Goal: Check status: Check status

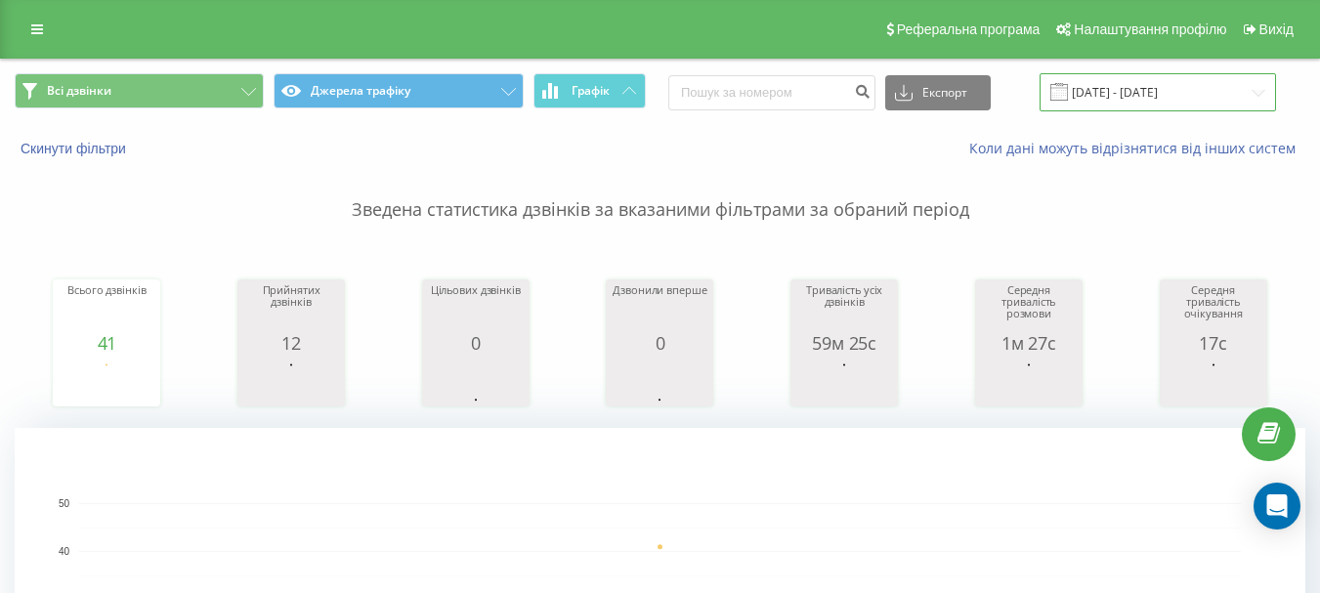
click at [1150, 83] on input "15.08.2025 - 15.08.2025" at bounding box center [1158, 92] width 237 height 38
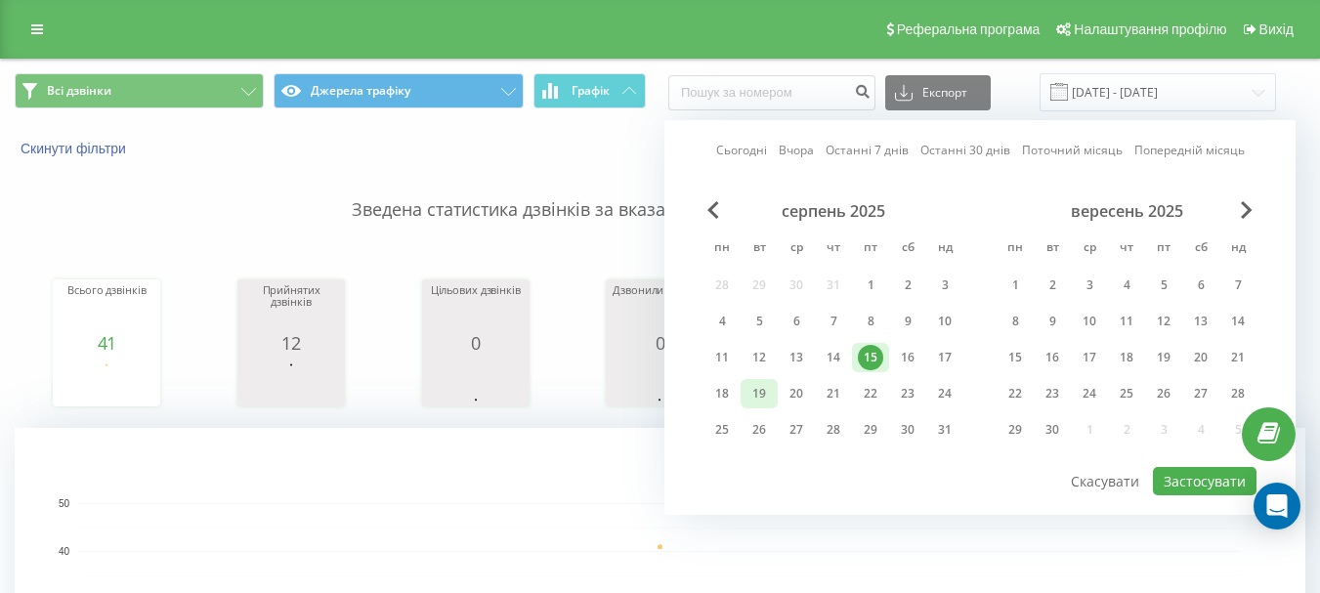
click at [754, 404] on div "19" at bounding box center [759, 393] width 25 height 25
click at [1213, 481] on button "Застосувати" at bounding box center [1205, 481] width 104 height 28
type input "[DATE] - [DATE]"
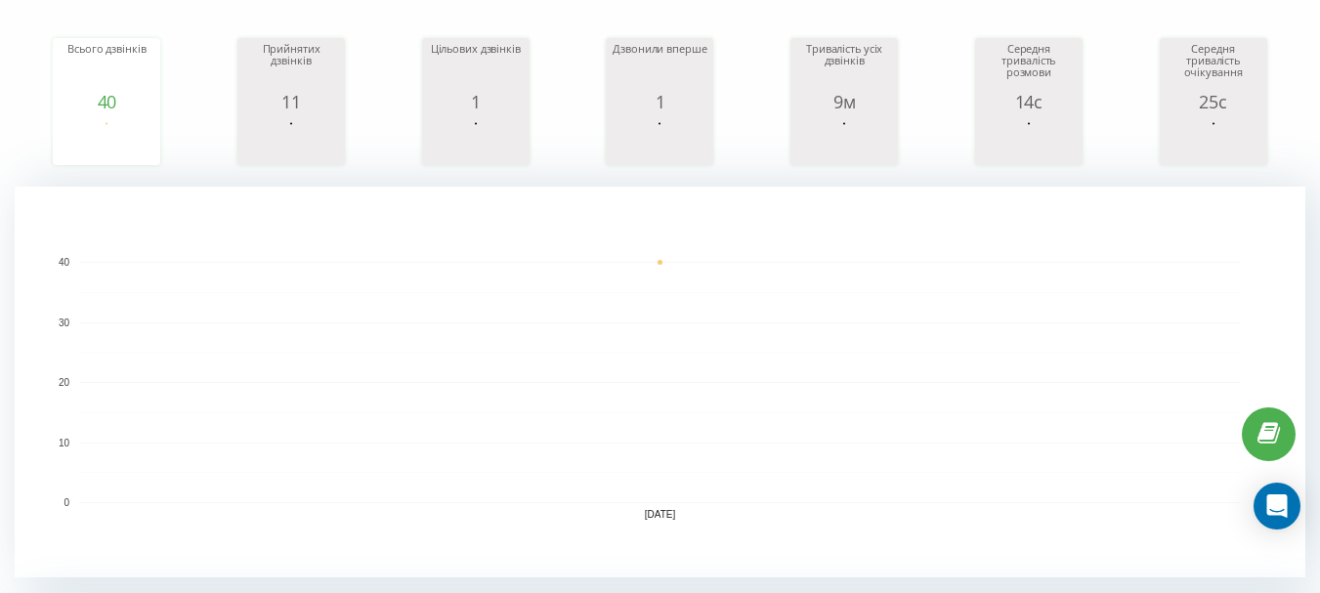
scroll to position [195, 0]
